Goal: Information Seeking & Learning: Learn about a topic

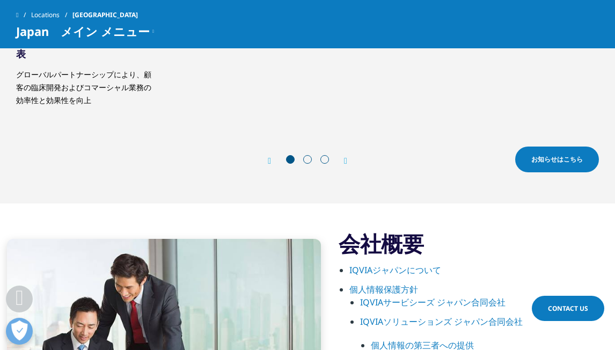
scroll to position [442, 0]
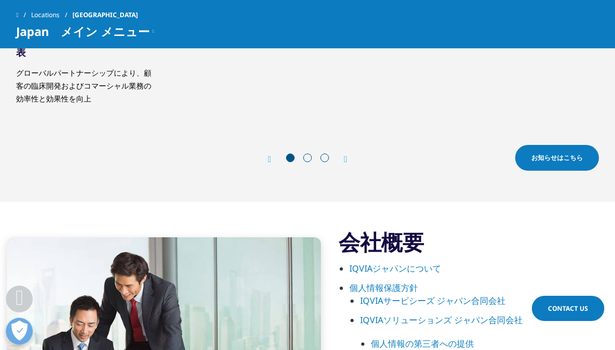
click at [349, 159] on div "Prev お知らせはこちら Next お知らせはこちら" at bounding box center [307, 159] width 582 height 32
click at [345, 159] on icon "Next slide" at bounding box center [345, 159] width 3 height 9
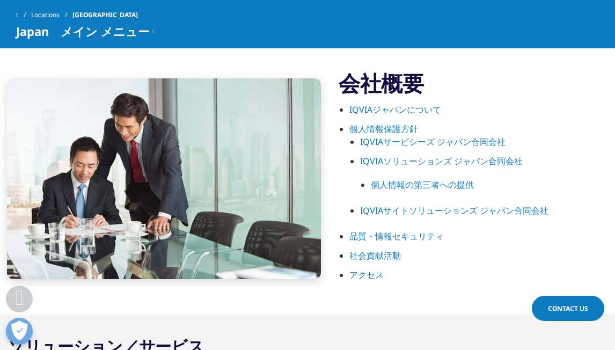
scroll to position [601, 0]
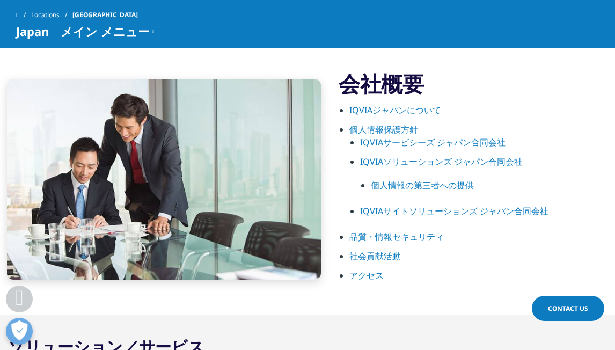
click at [383, 105] on link "IQVIAジャパンについて" at bounding box center [395, 110] width 92 height 12
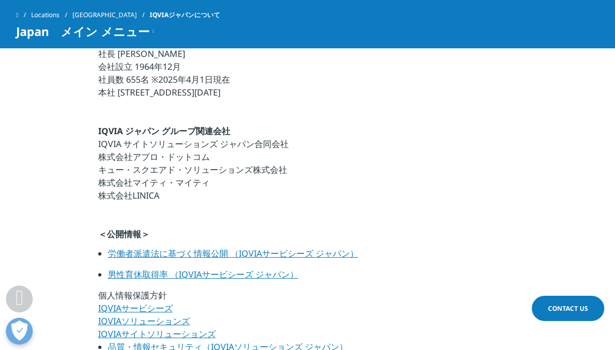
scroll to position [598, 0]
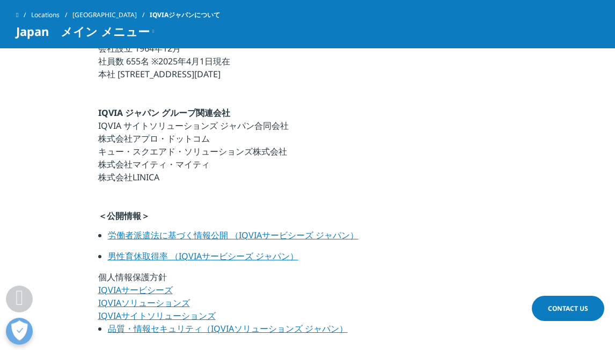
click at [264, 255] on link "男性育休取得率 （IQVIAサービシーズ ジャパン）" at bounding box center [203, 256] width 190 height 12
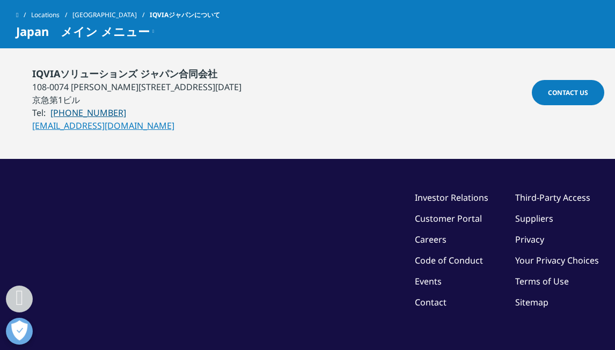
scroll to position [1104, 0]
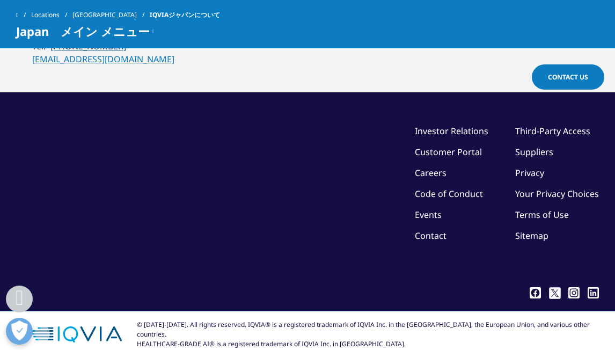
click at [438, 171] on link "Careers" at bounding box center [430, 173] width 32 height 12
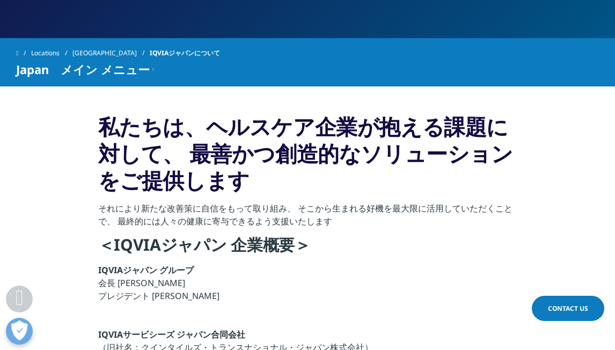
scroll to position [157, 0]
